Goal: Task Accomplishment & Management: Manage account settings

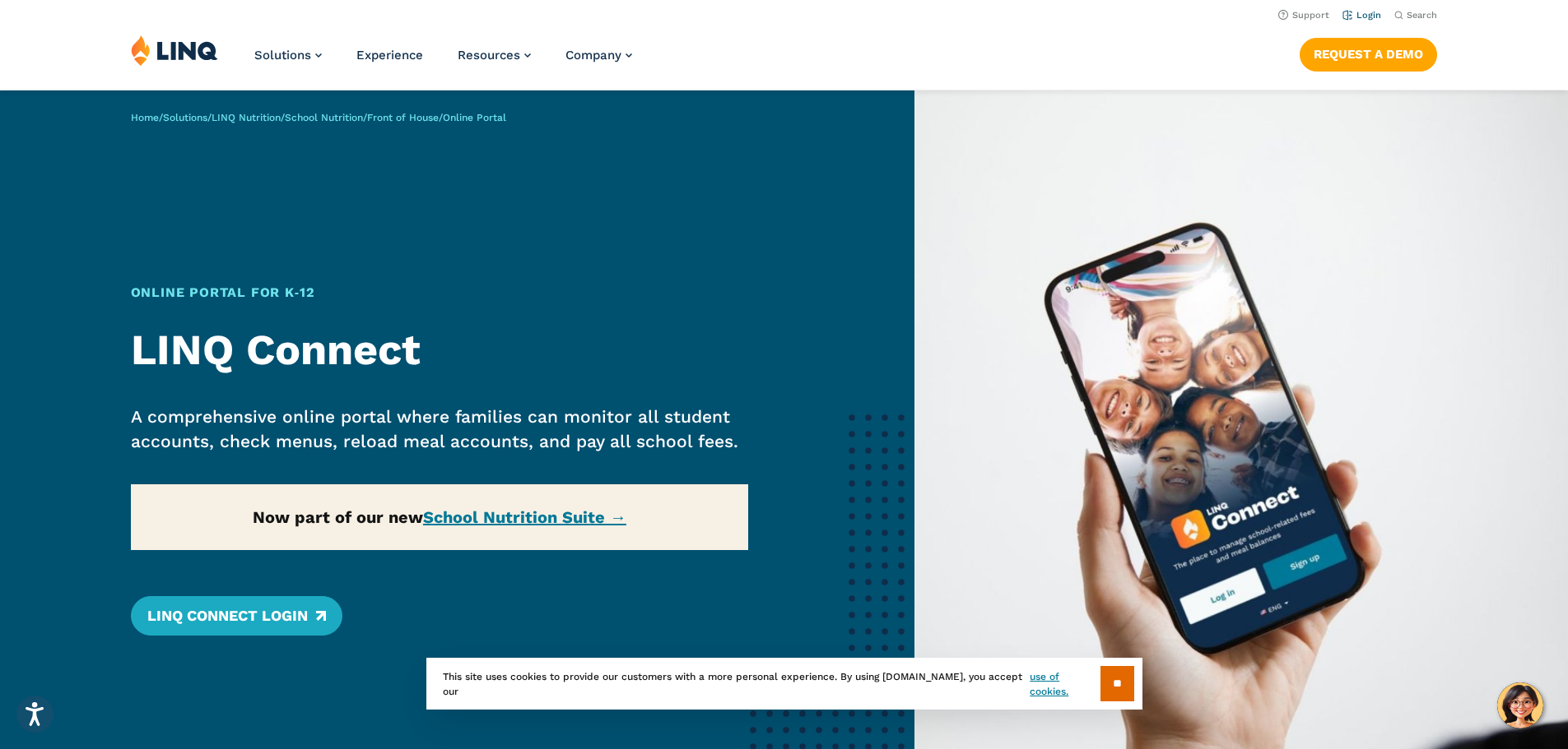
click at [1348, 12] on link "Login" at bounding box center [1361, 14] width 39 height 10
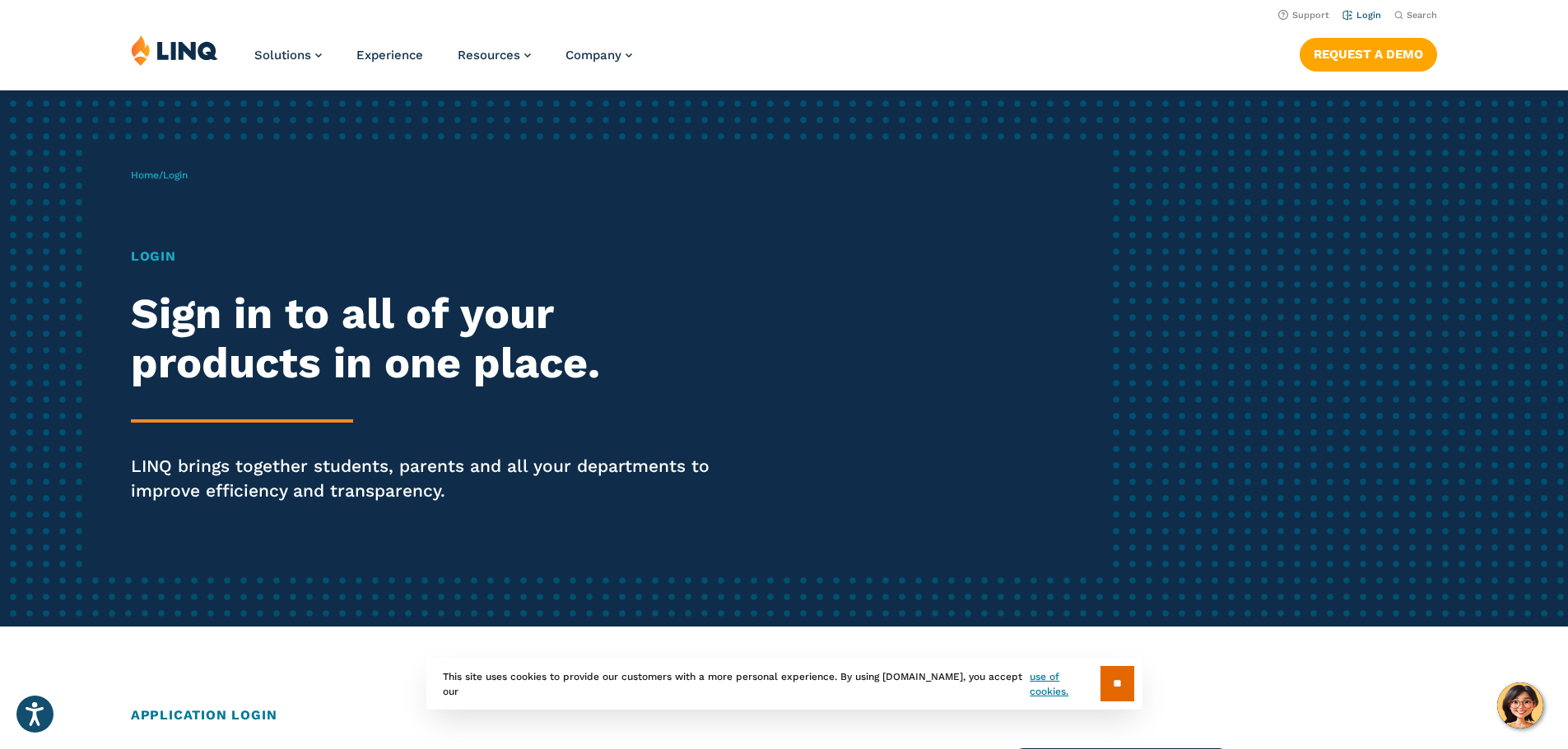
click at [1359, 15] on link "Login" at bounding box center [1361, 14] width 39 height 10
click at [151, 254] on h1 "Login" at bounding box center [433, 256] width 604 height 20
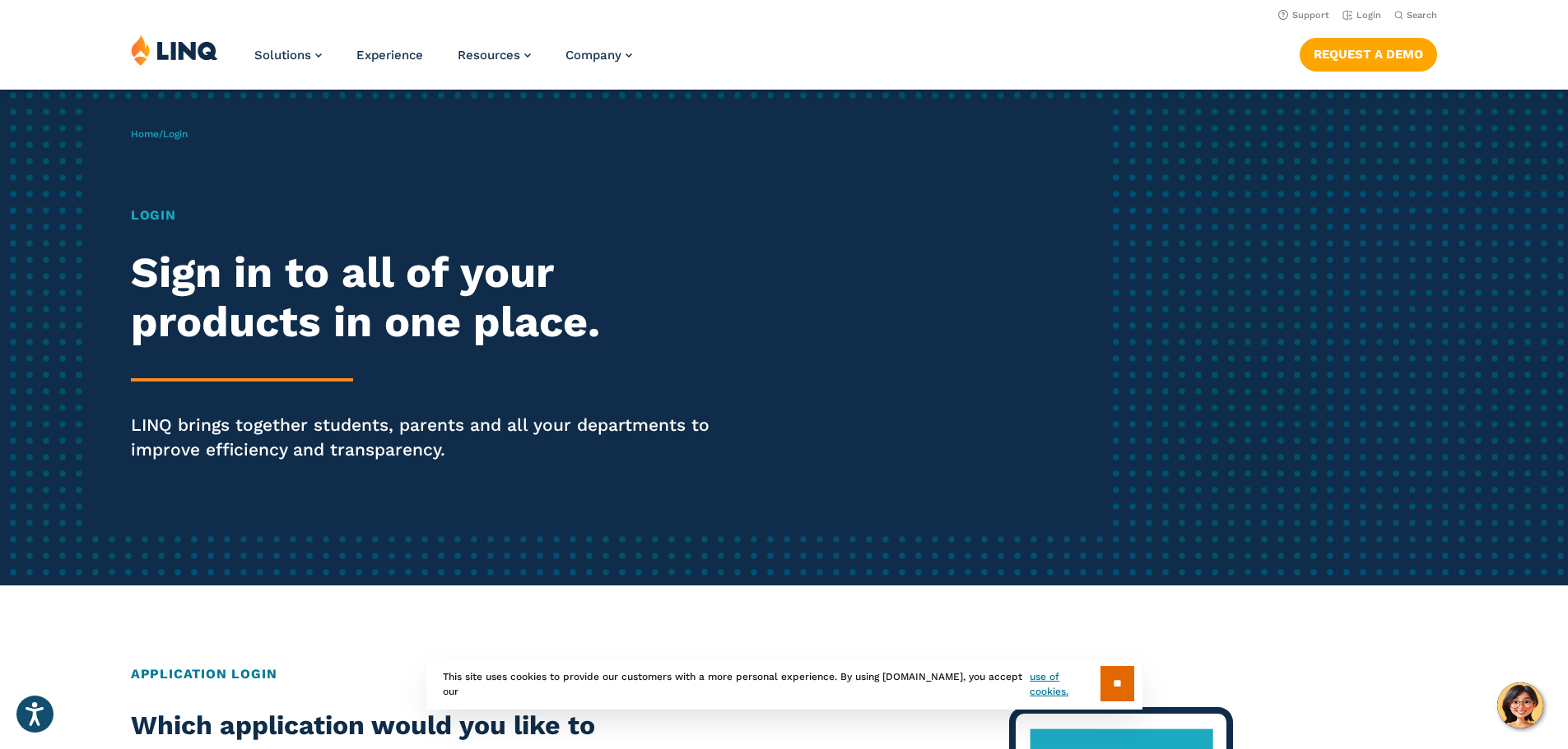
scroll to position [83, 0]
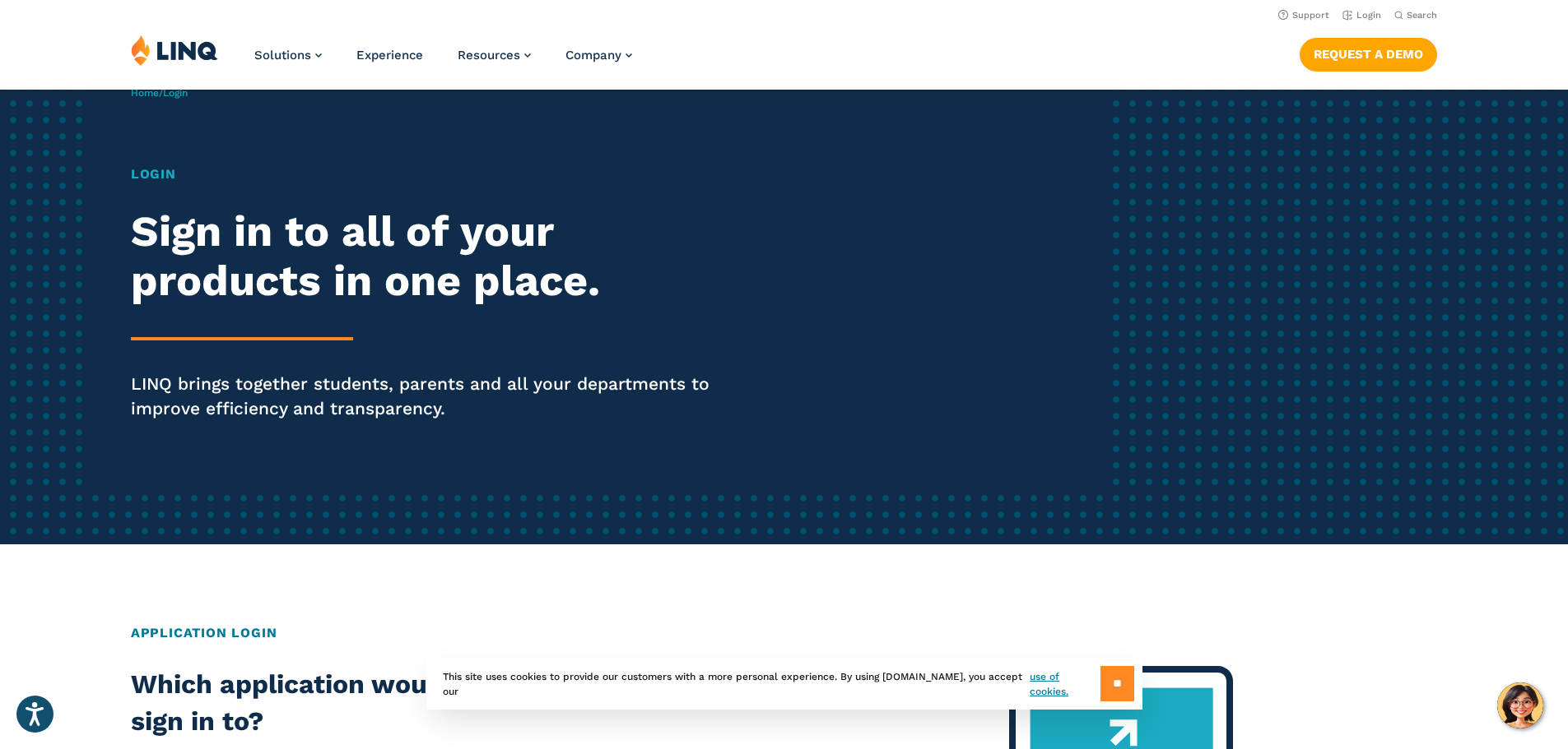
click at [1112, 685] on input "**" at bounding box center [1117, 683] width 34 height 35
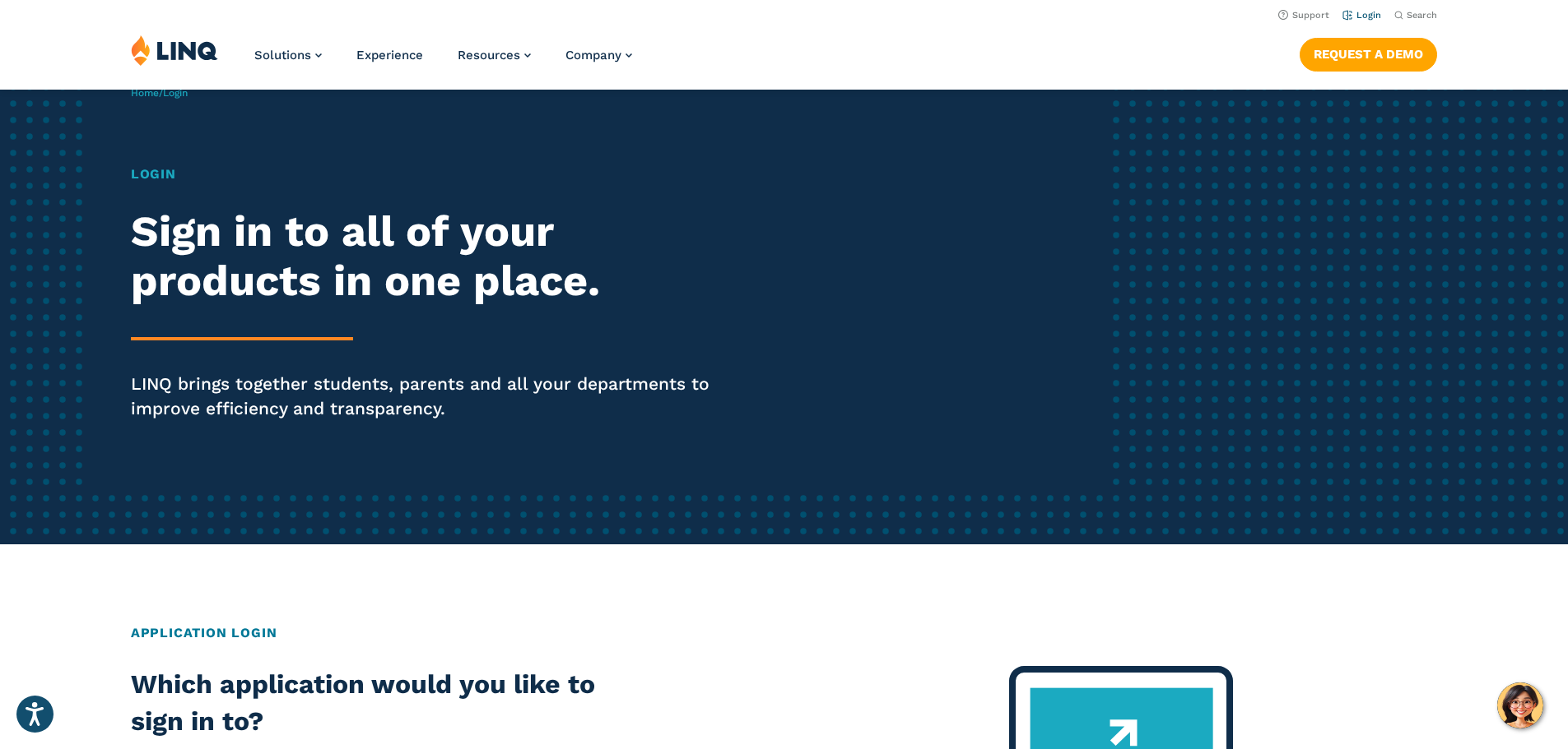
click at [1362, 8] on li "Login" at bounding box center [1361, 13] width 39 height 18
click at [1358, 15] on link "Login" at bounding box center [1361, 14] width 39 height 10
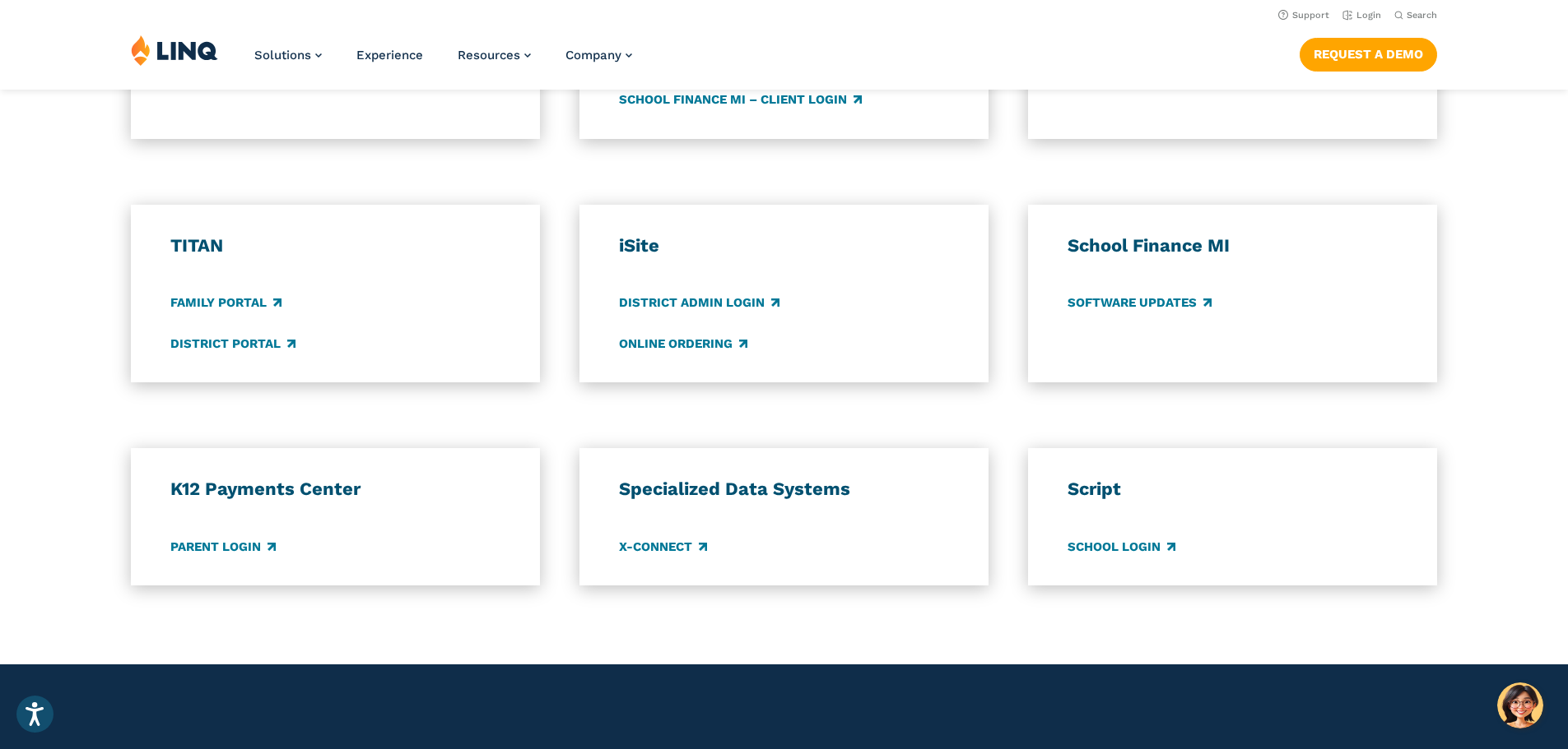
scroll to position [822, 0]
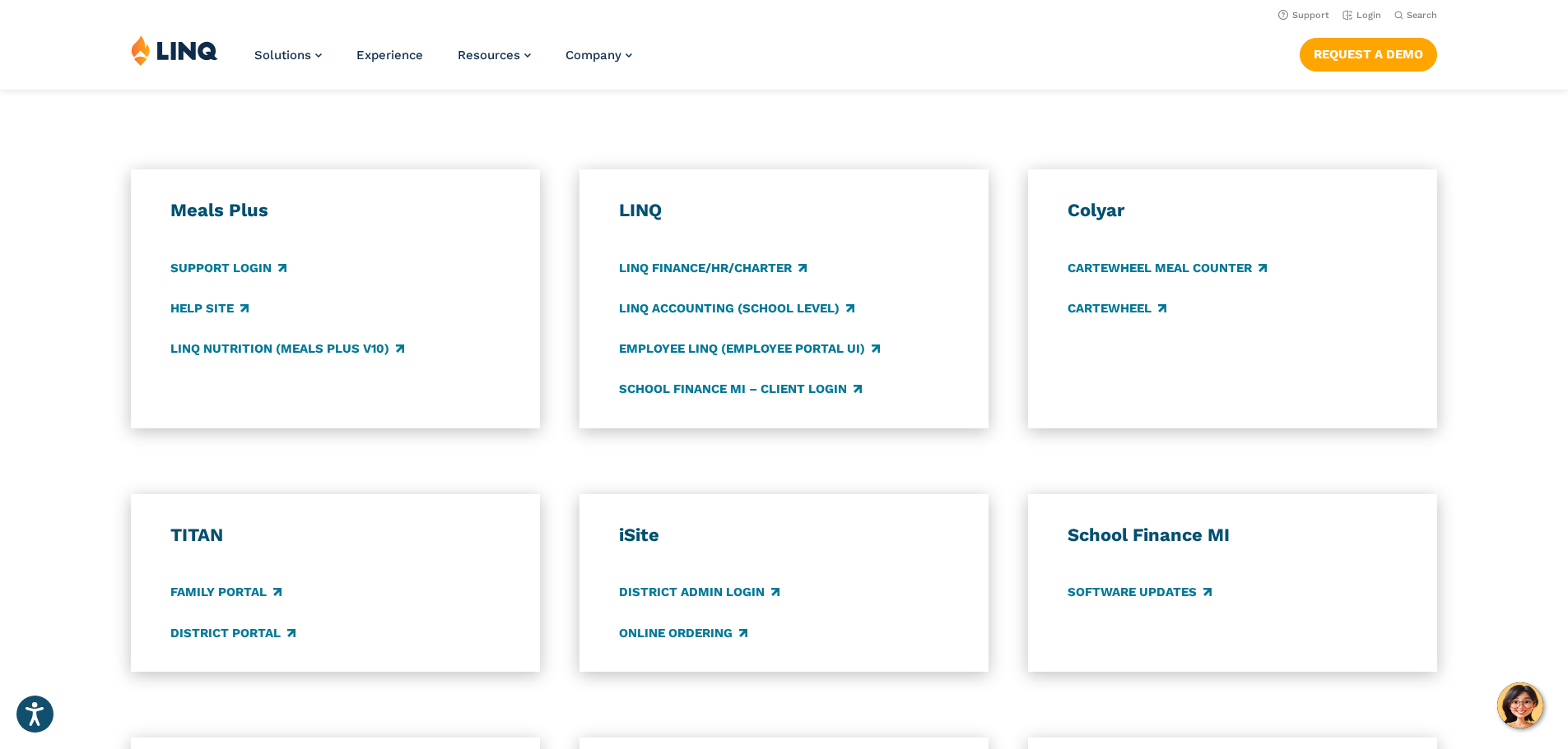
drag, startPoint x: 329, startPoint y: 0, endPoint x: 437, endPoint y: 214, distance: 239.7
click at [437, 214] on h3 "Meals Plus" at bounding box center [335, 211] width 331 height 23
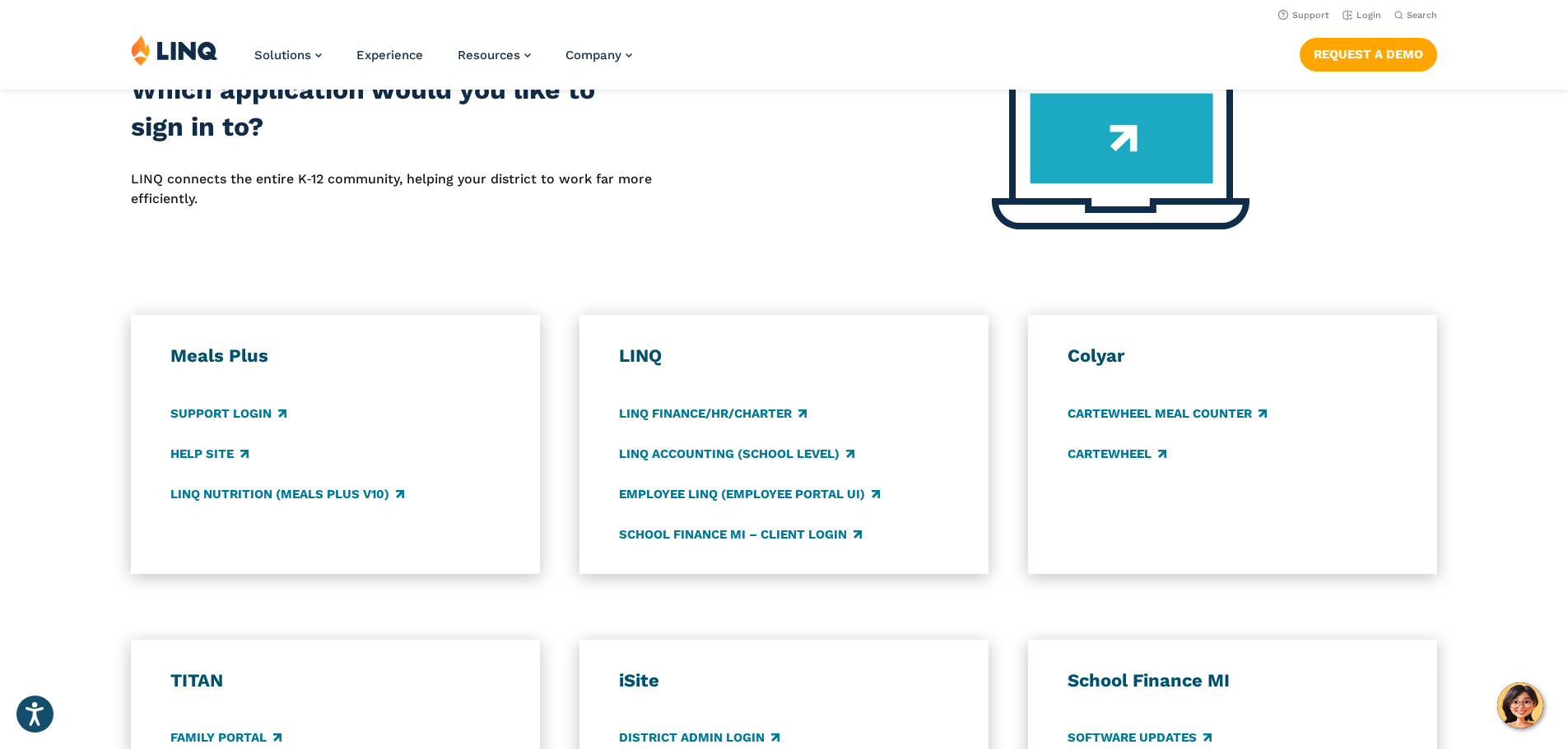
scroll to position [658, 0]
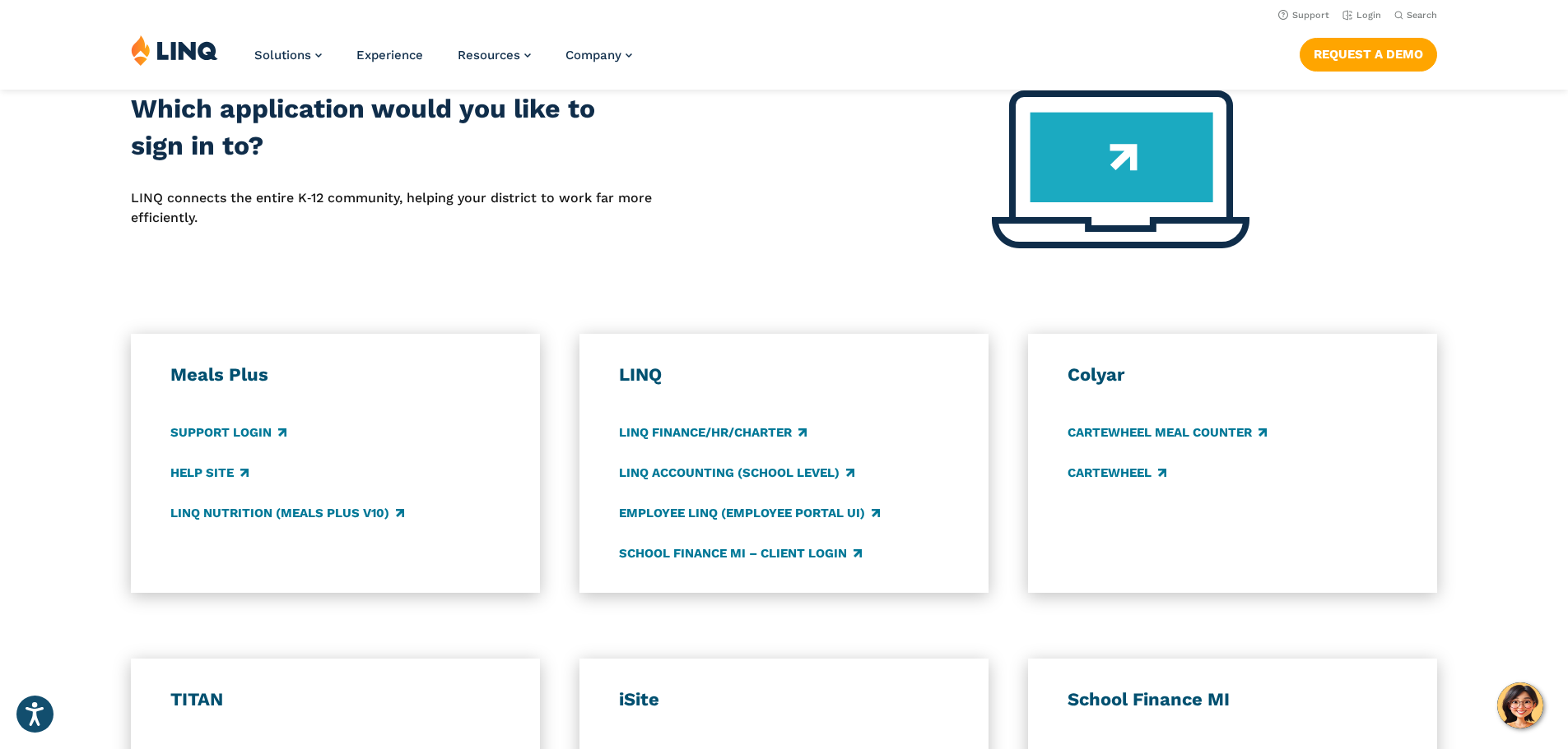
click at [185, 44] on img at bounding box center [175, 49] width 87 height 31
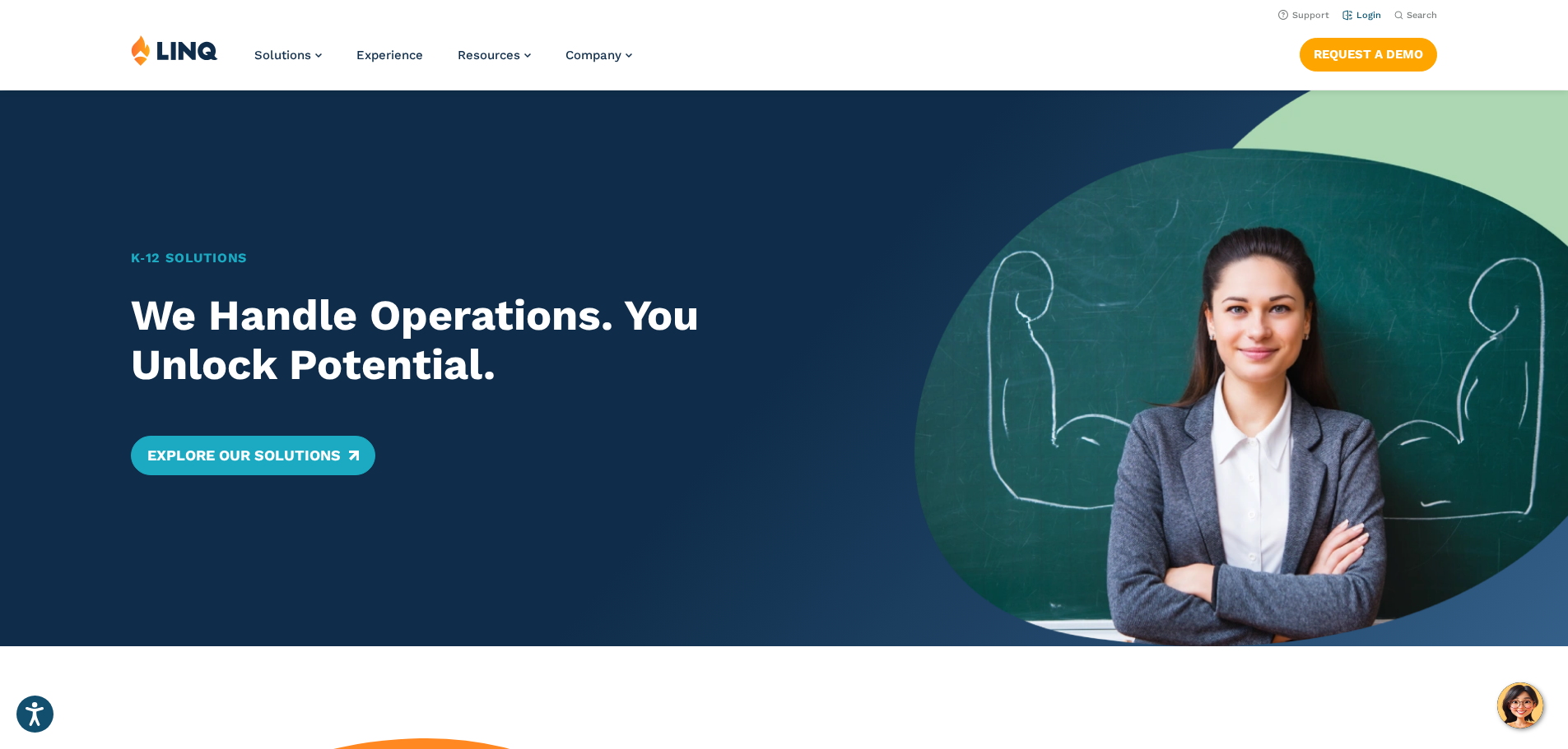
click at [1360, 15] on link "Login" at bounding box center [1361, 14] width 39 height 10
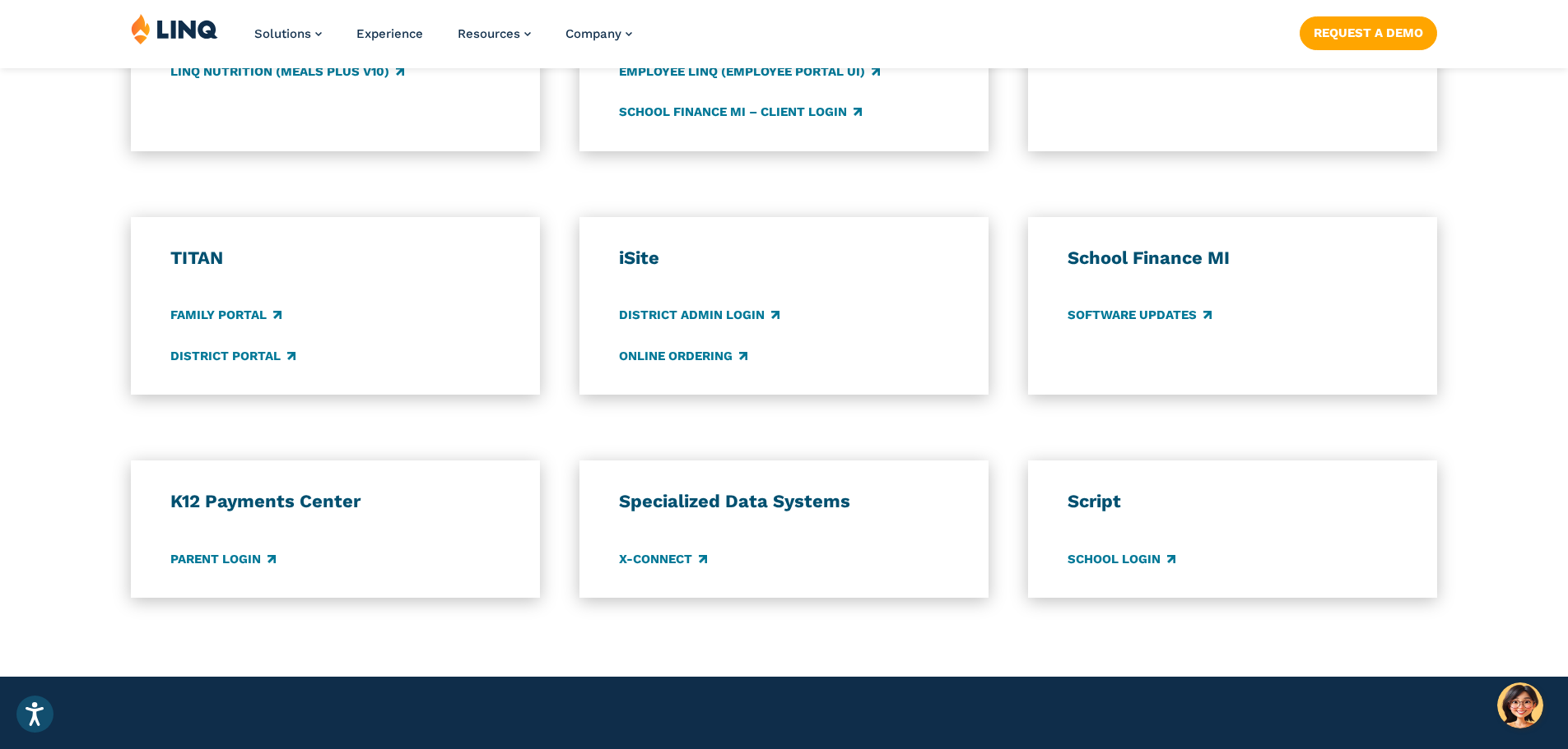
scroll to position [1152, 0]
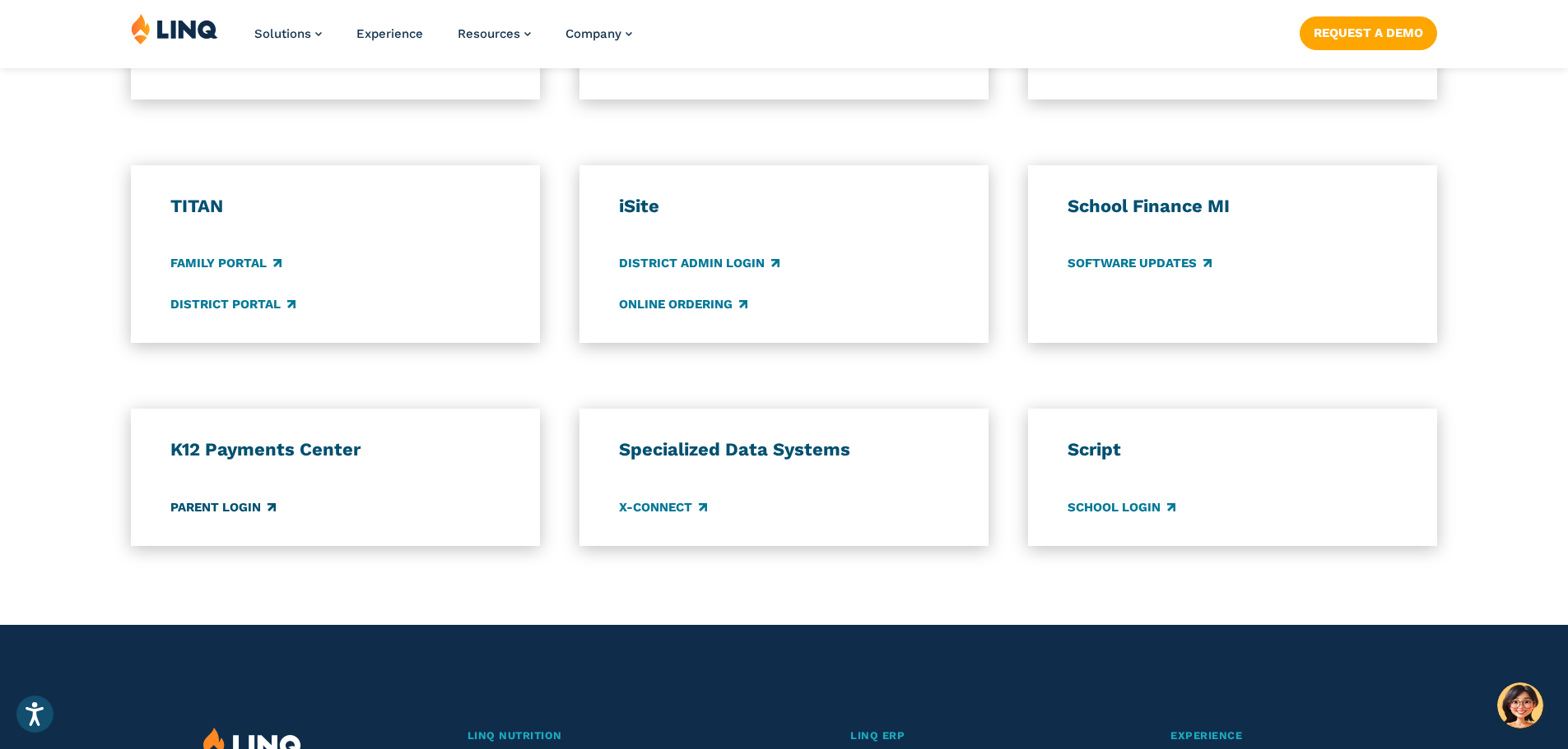
click at [221, 507] on link "Parent Login" at bounding box center [222, 507] width 105 height 18
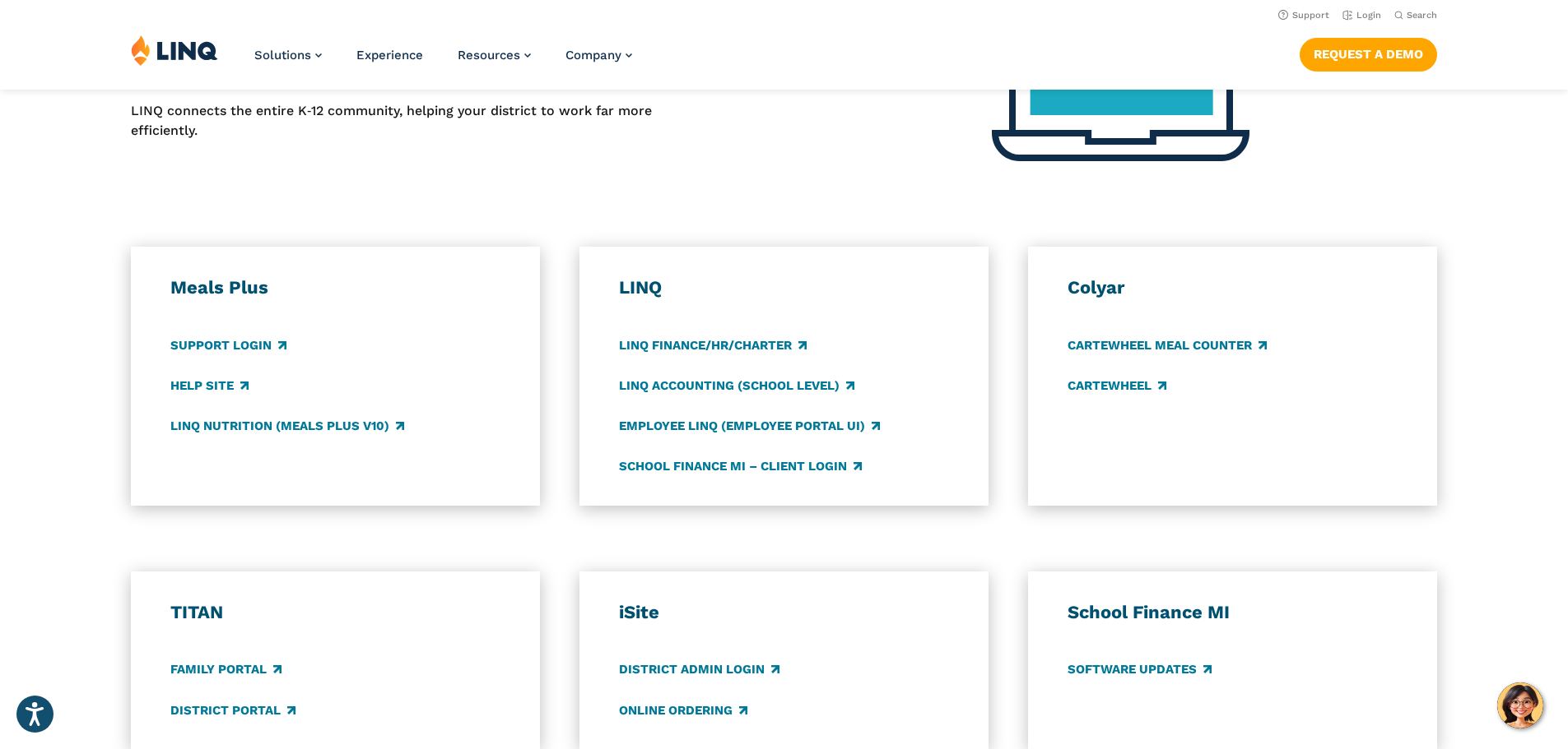
scroll to position [740, 0]
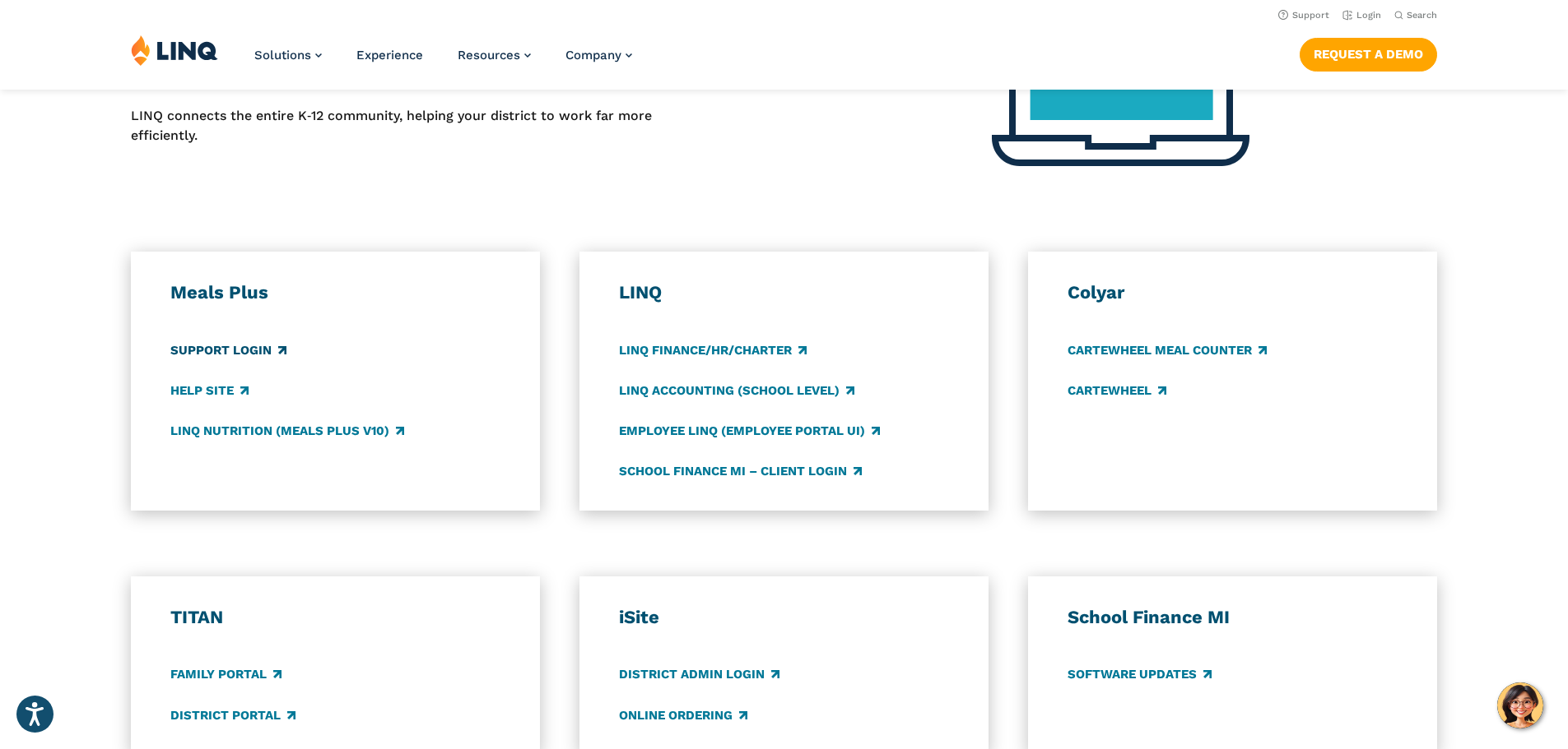
click at [215, 352] on link "Support Login" at bounding box center [228, 350] width 116 height 18
